Goal: Find specific page/section

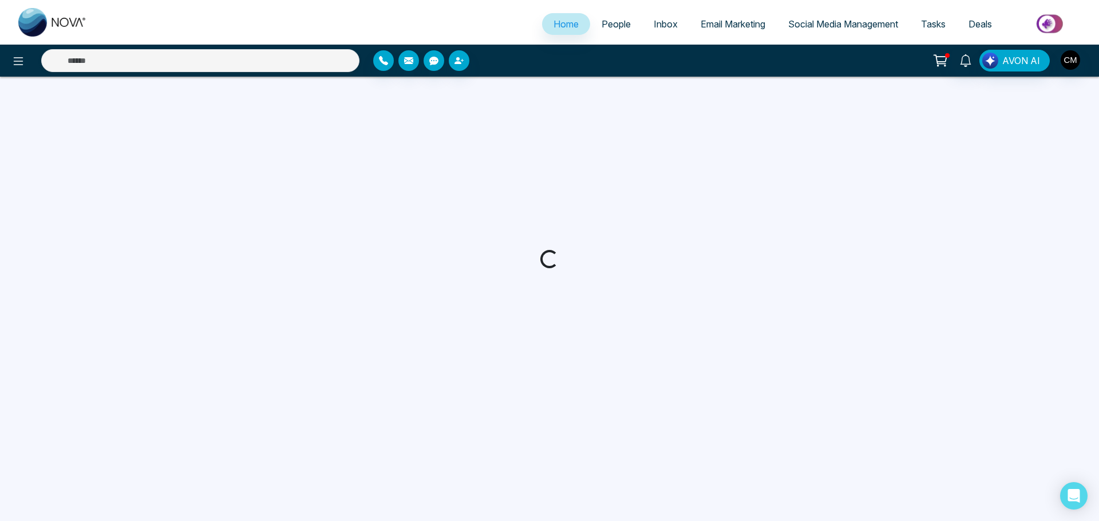
select select "*"
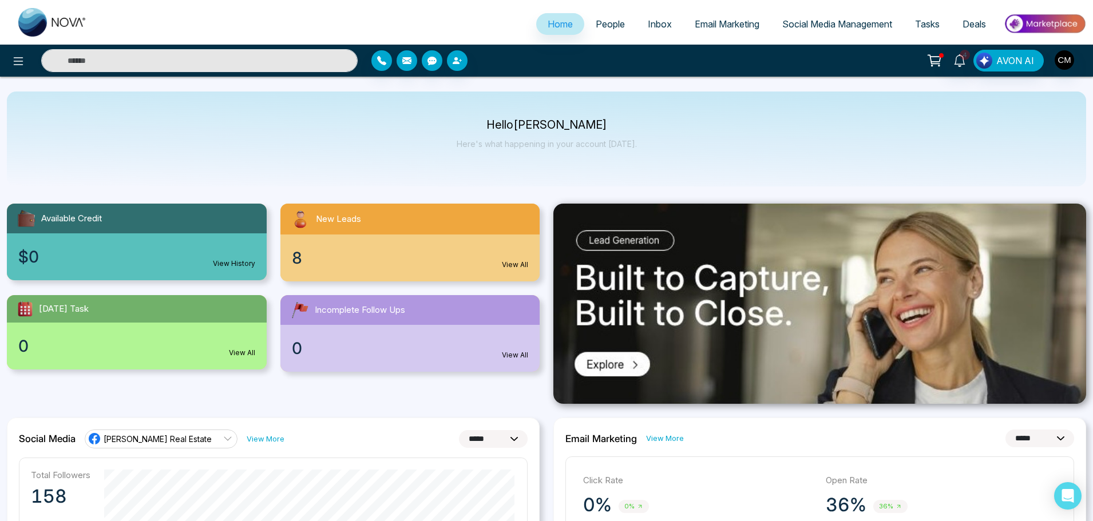
click at [606, 18] on link "People" at bounding box center [610, 24] width 52 height 22
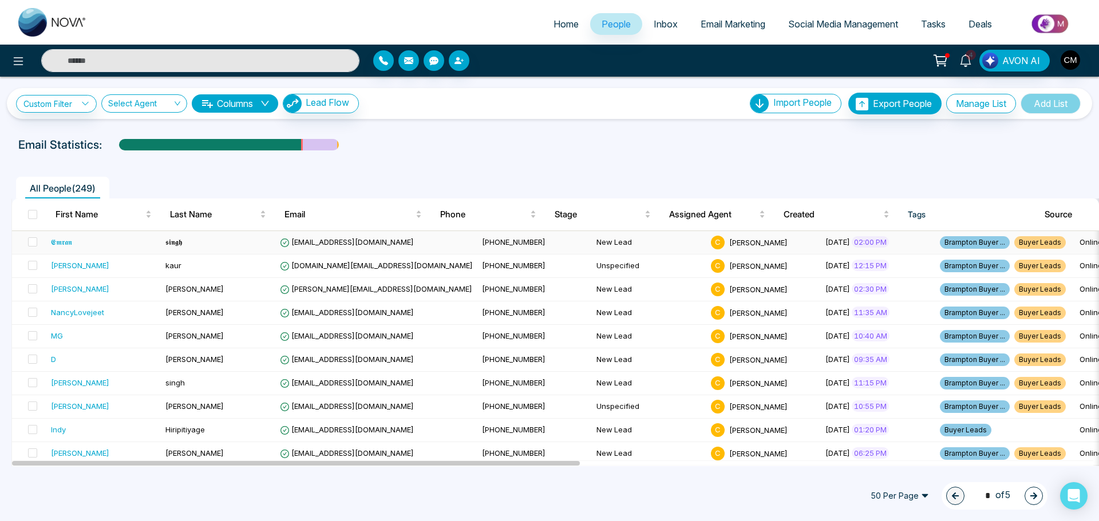
click at [130, 247] on div "𝕰𝖒𝖗𝖆𝖓" at bounding box center [103, 241] width 105 height 11
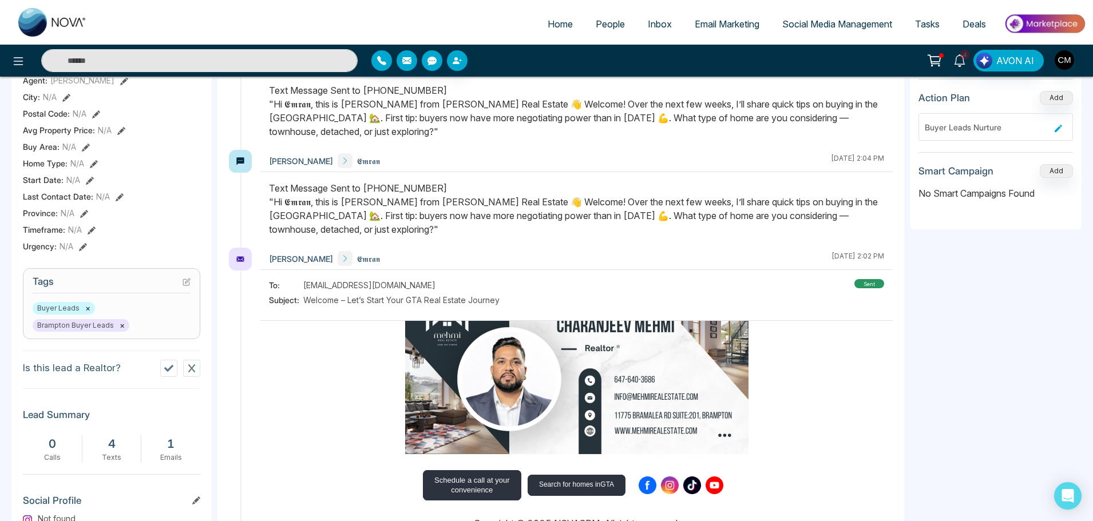
scroll to position [474, 0]
